Goal: Information Seeking & Learning: Learn about a topic

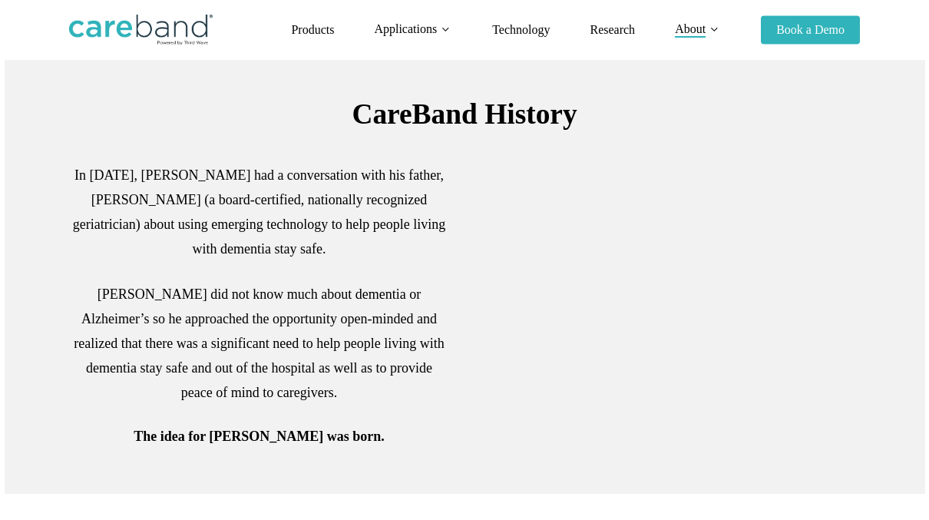
scroll to position [384, 0]
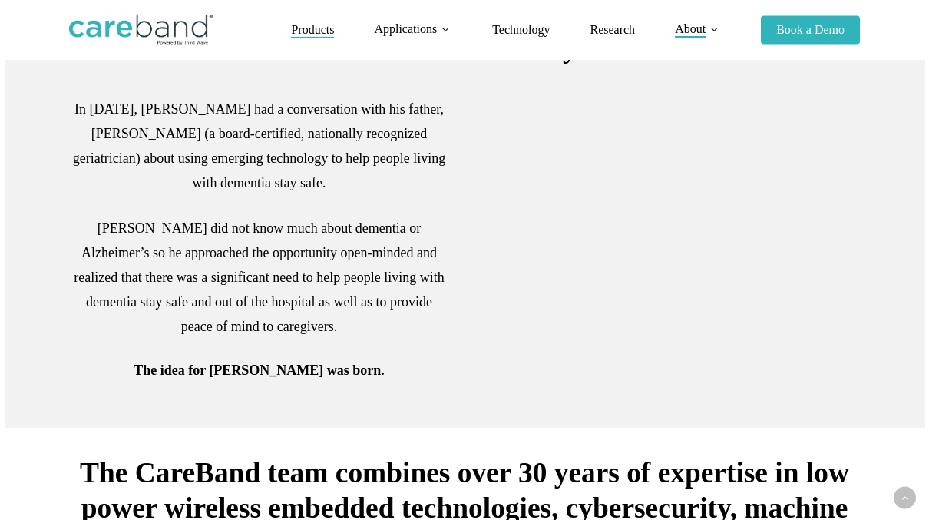
click at [321, 31] on span "Products" at bounding box center [312, 29] width 43 height 13
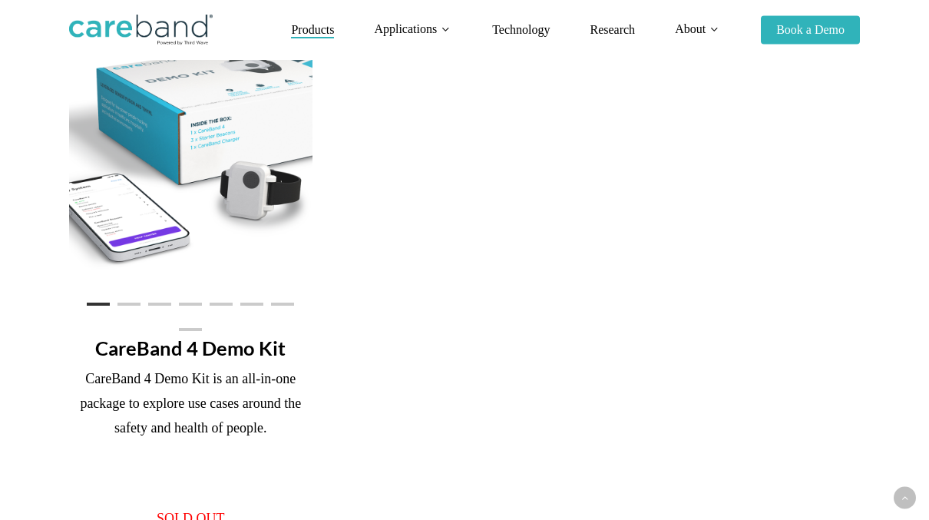
scroll to position [998, 0]
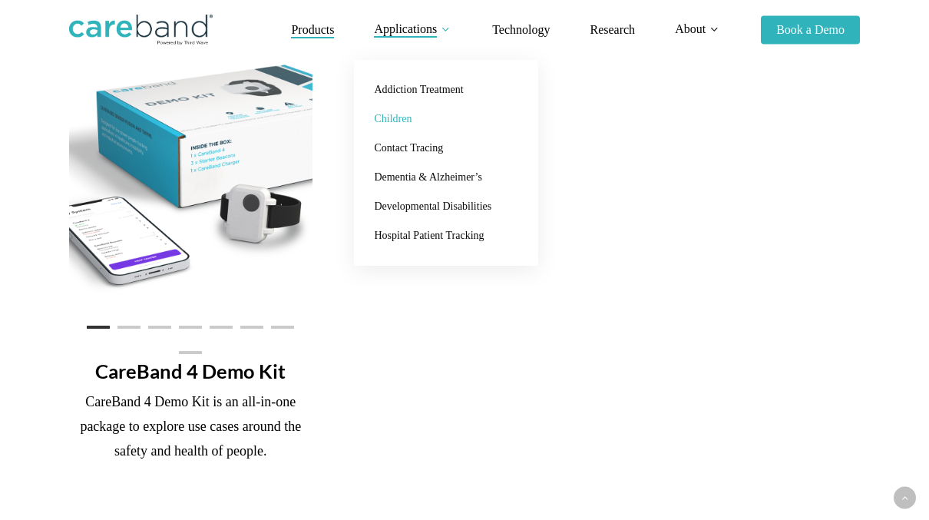
click at [386, 117] on span "Children" at bounding box center [393, 119] width 38 height 12
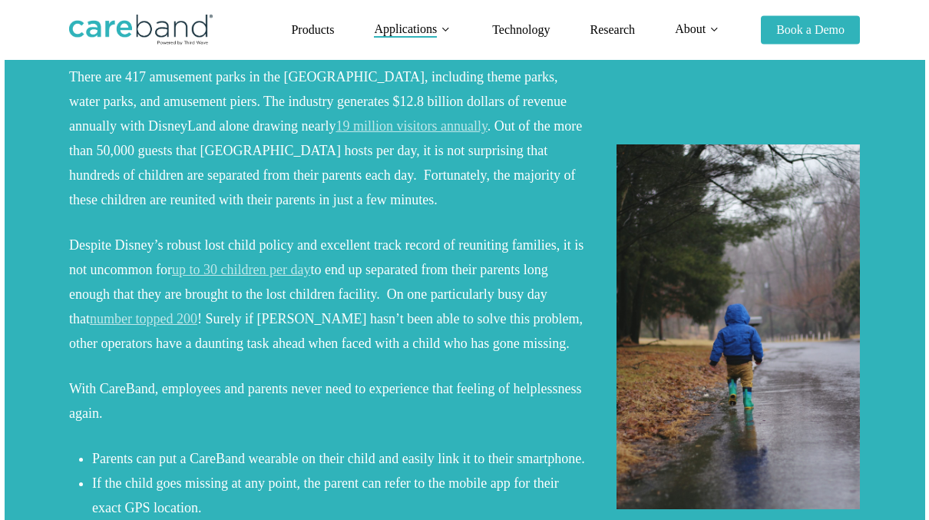
scroll to position [307, 0]
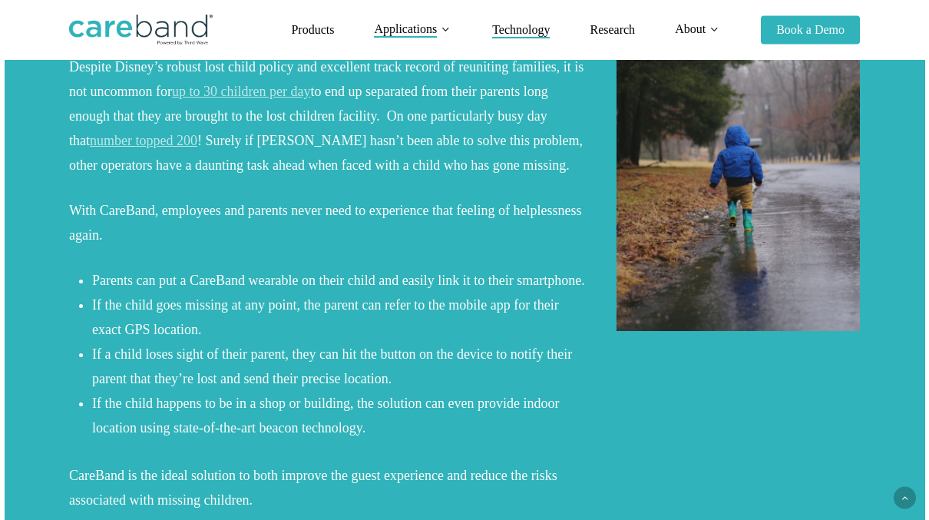
click at [513, 31] on span "Technology" at bounding box center [521, 29] width 58 height 13
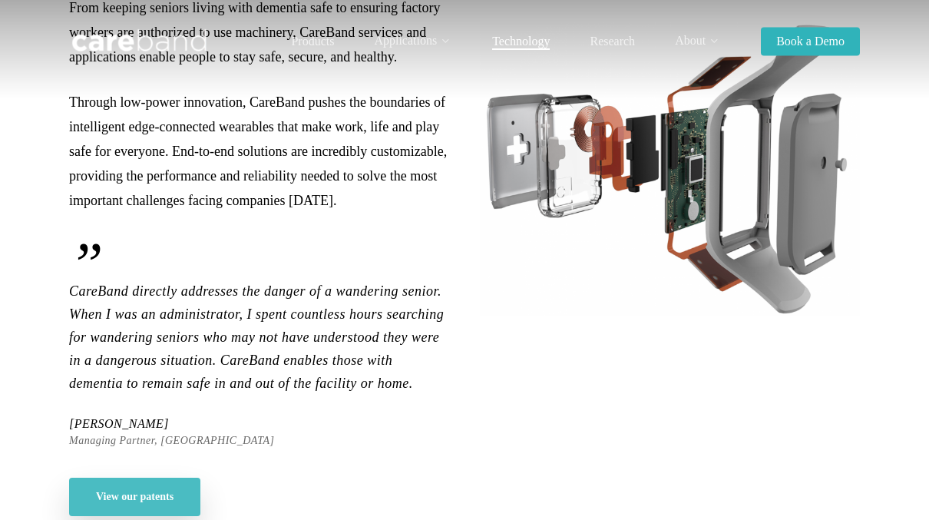
scroll to position [230, 0]
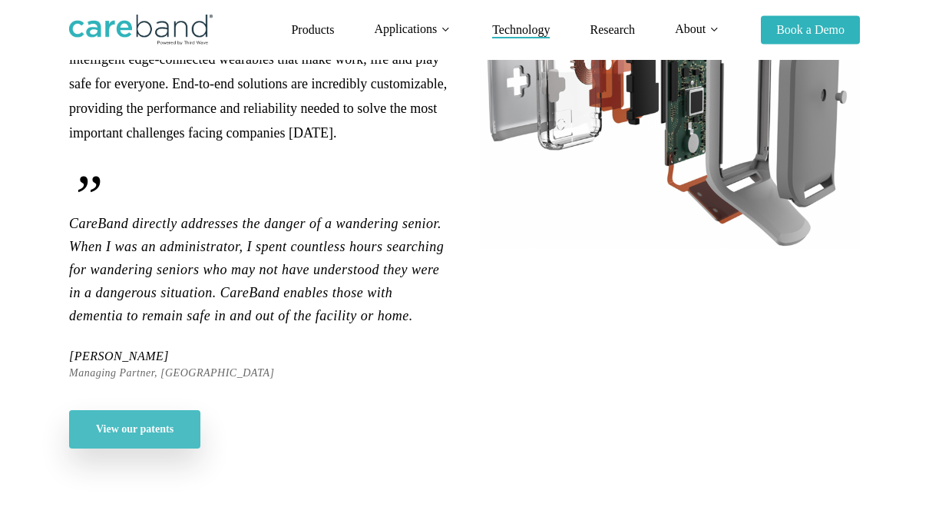
click at [114, 434] on span "View our patents" at bounding box center [135, 429] width 78 height 15
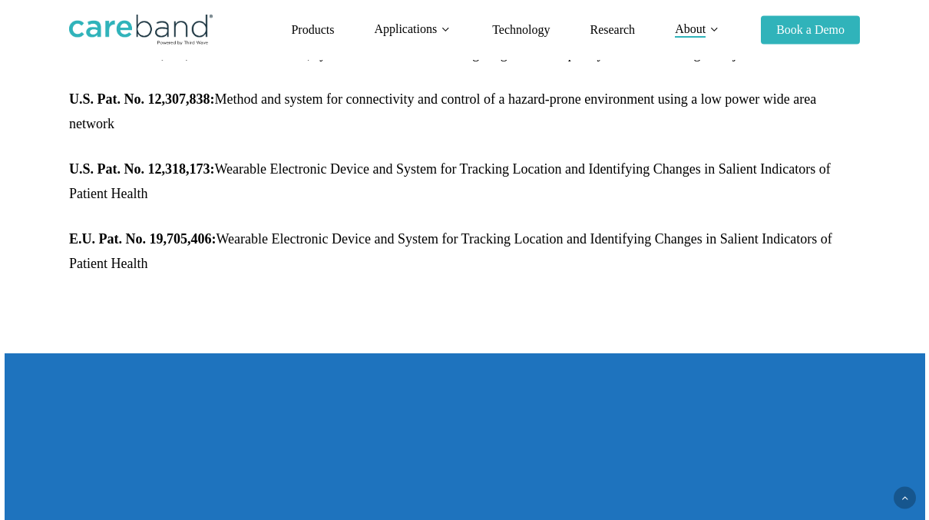
scroll to position [1536, 0]
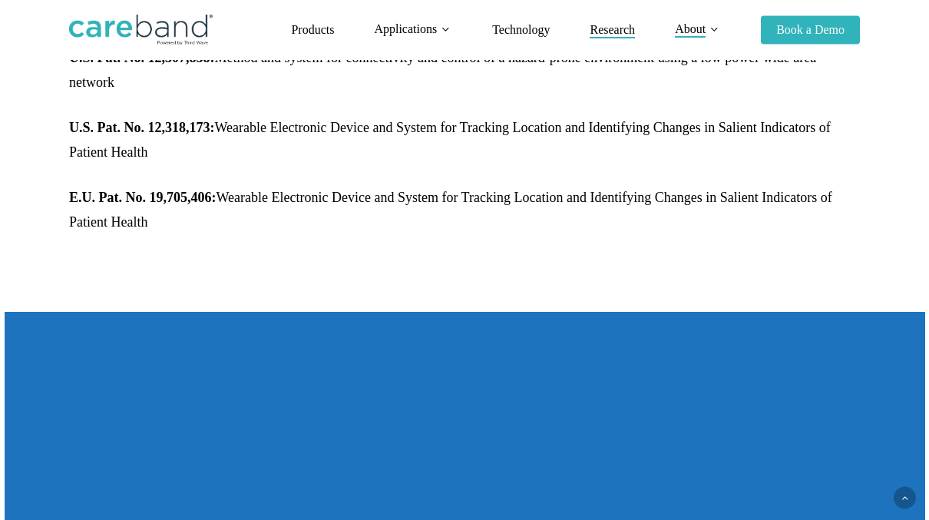
click at [611, 28] on span "Research" at bounding box center [612, 29] width 45 height 13
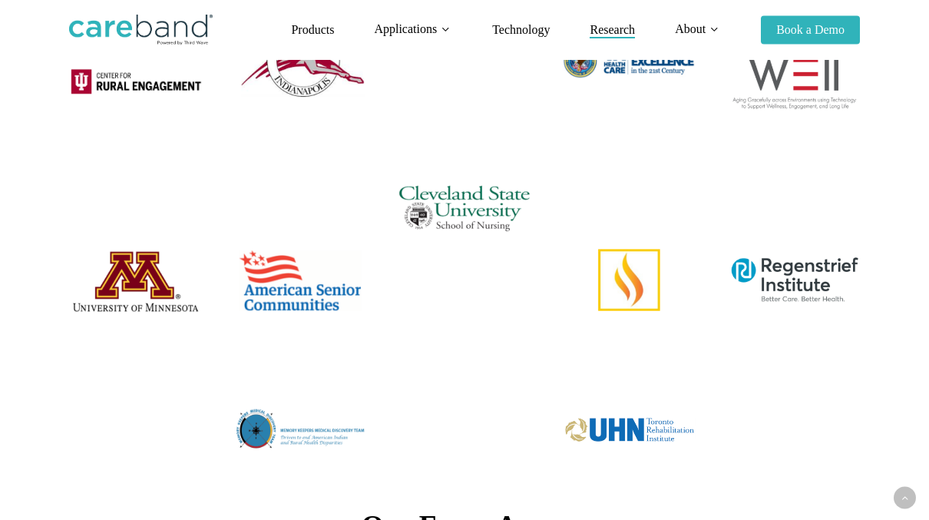
scroll to position [461, 0]
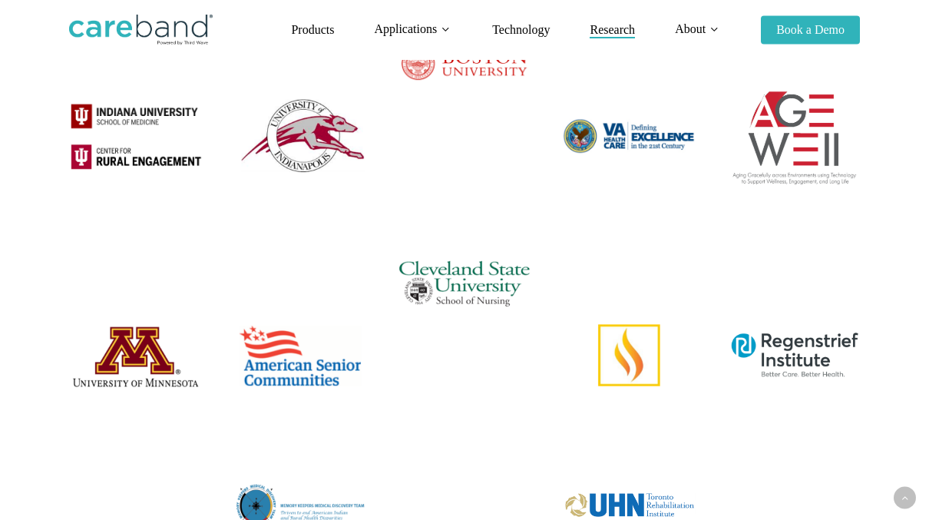
click at [145, 22] on img at bounding box center [139, 30] width 141 height 31
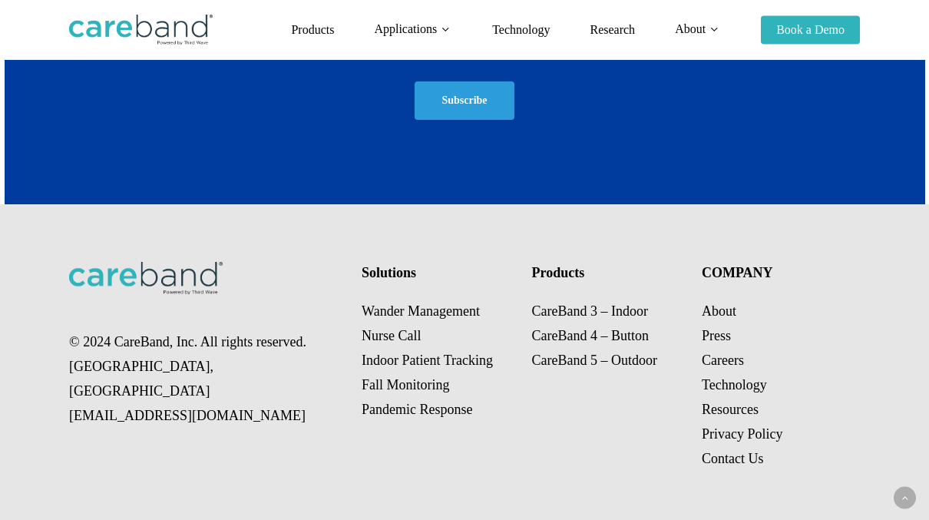
scroll to position [2457, 0]
